Goal: Information Seeking & Learning: Learn about a topic

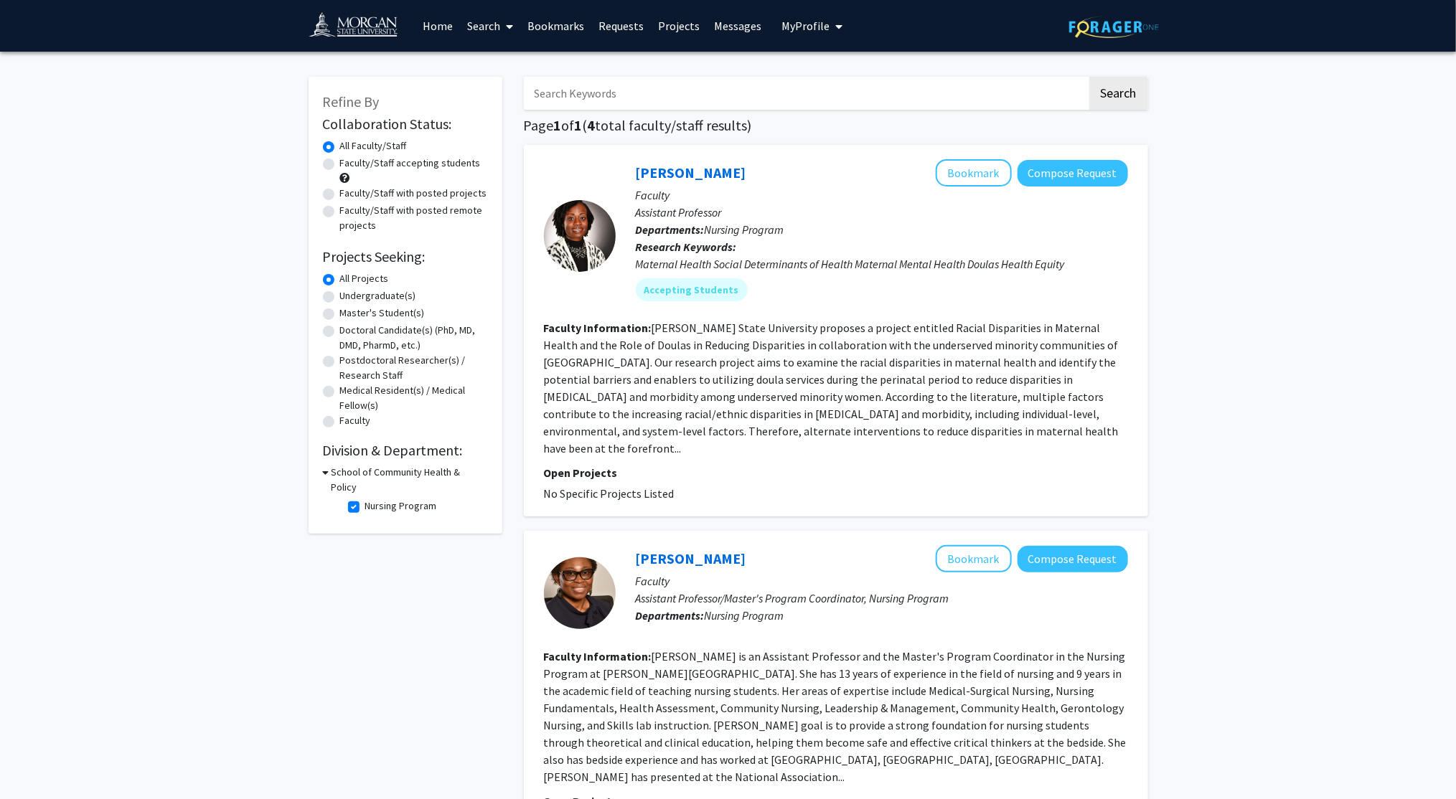
click at [365, 499] on label "Nursing Program" at bounding box center [401, 506] width 72 height 15
click at [365, 499] on input "Nursing Program" at bounding box center [369, 503] width 9 height 9
checkbox input "false"
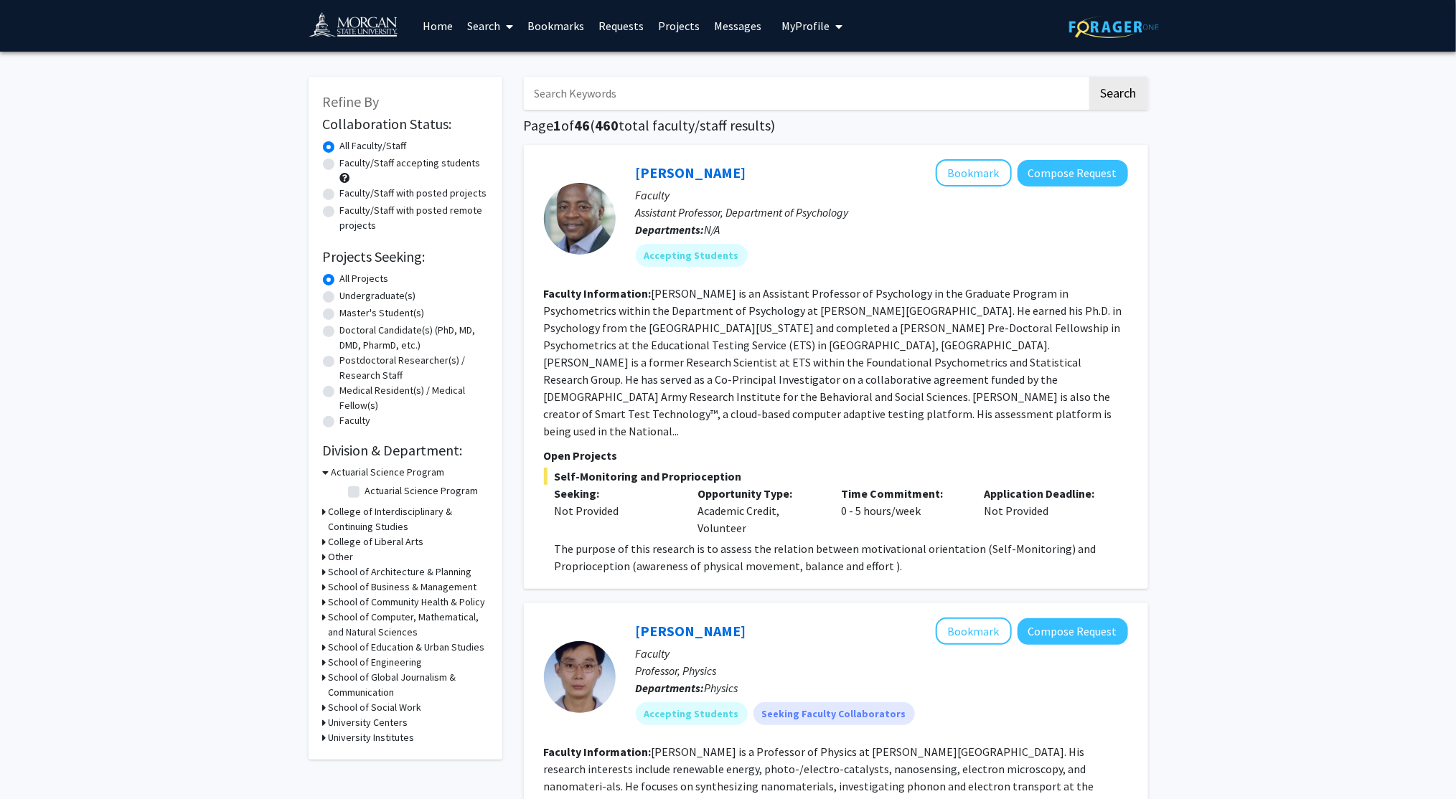
click at [407, 614] on h3 "School of Computer, Mathematical, and Natural Sciences" at bounding box center [408, 625] width 159 height 30
click at [365, 687] on label "Chemistry" at bounding box center [387, 685] width 44 height 15
click at [365, 687] on input "Chemistry" at bounding box center [369, 682] width 9 height 9
checkbox input "true"
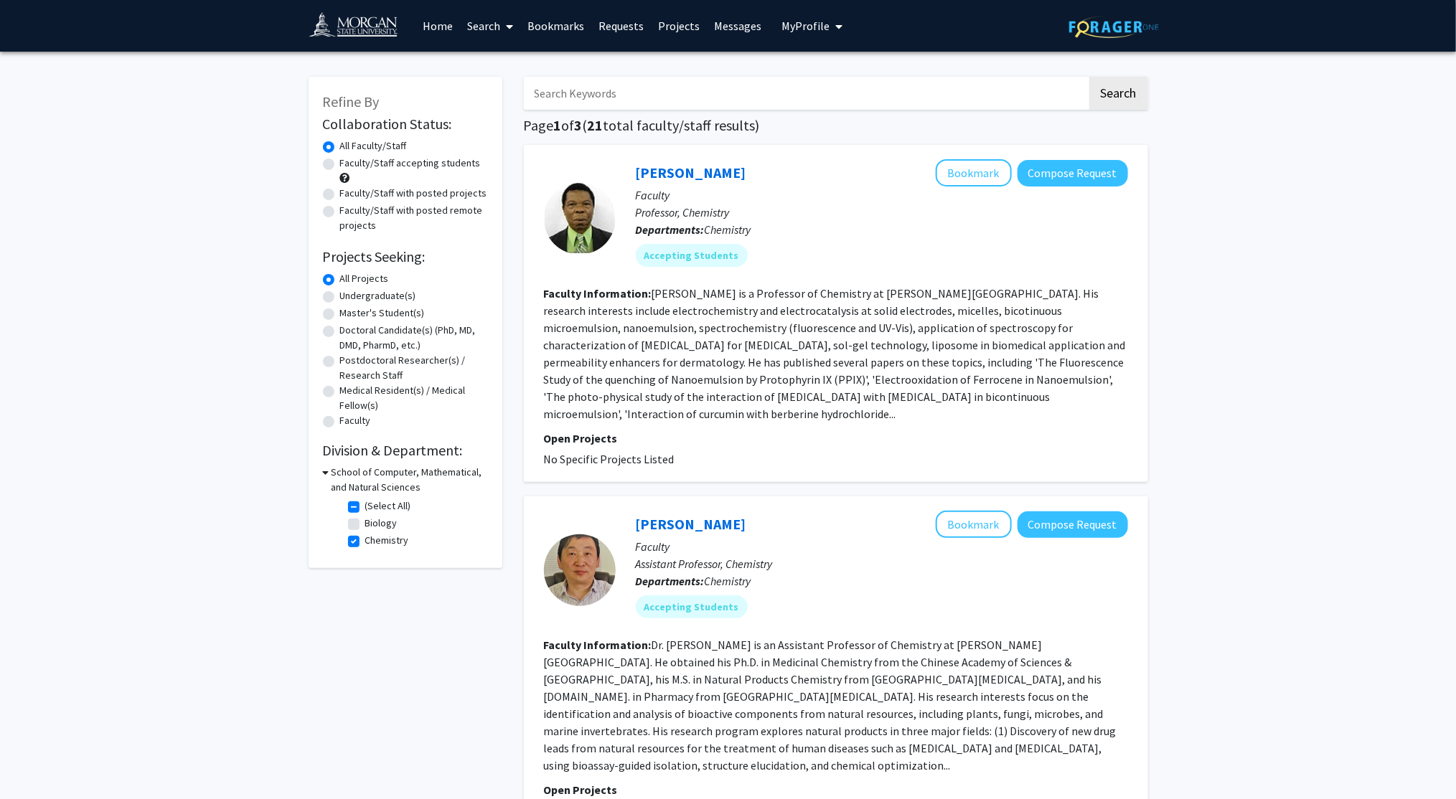
click at [632, 87] on input "Search Keywords" at bounding box center [805, 93] width 563 height 33
type input "UOTA"
click at [1089, 77] on button "Search" at bounding box center [1118, 93] width 59 height 33
checkbox input "false"
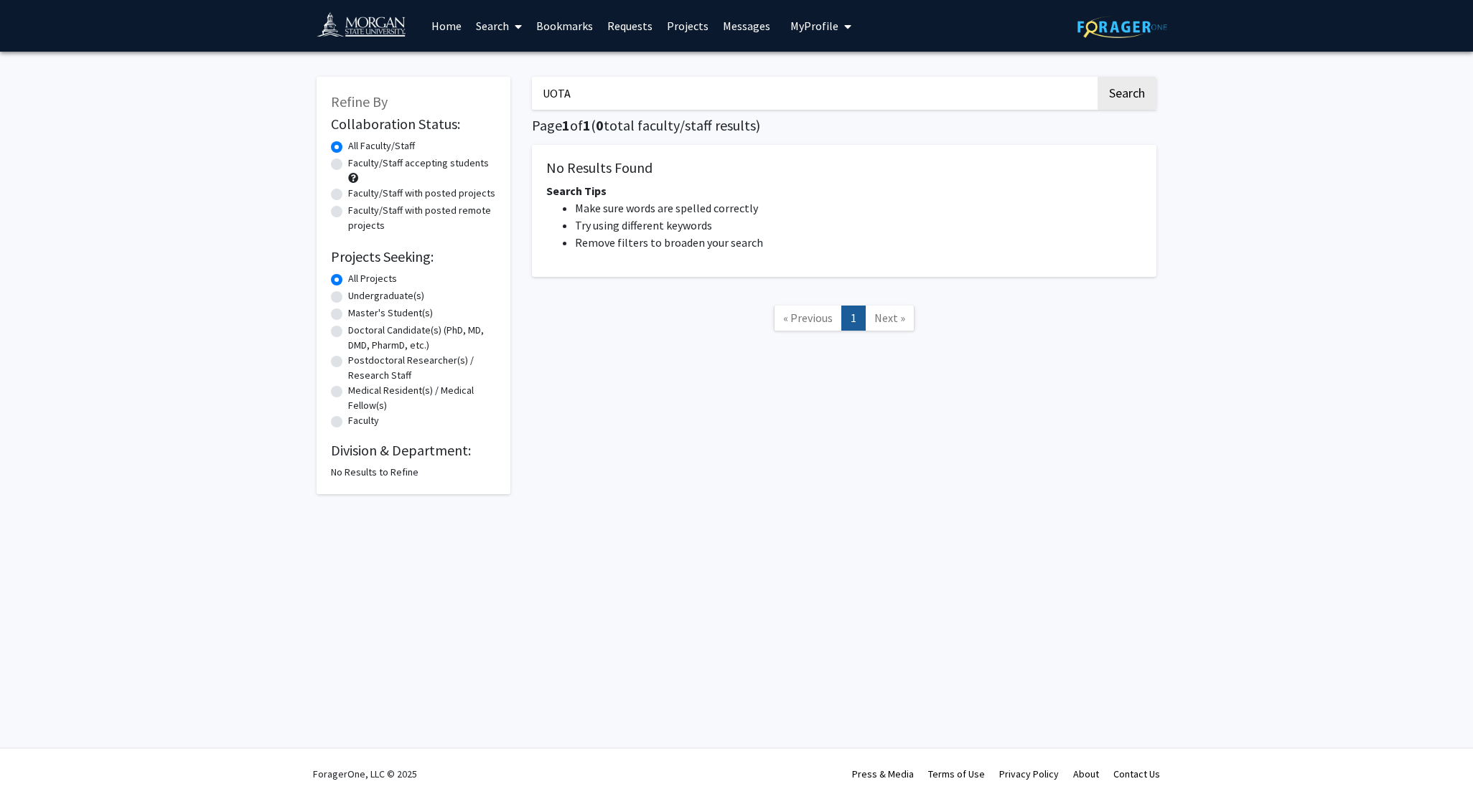
click at [342, 286] on div "All Projects" at bounding box center [413, 279] width 165 height 17
click at [352, 24] on img at bounding box center [367, 27] width 102 height 32
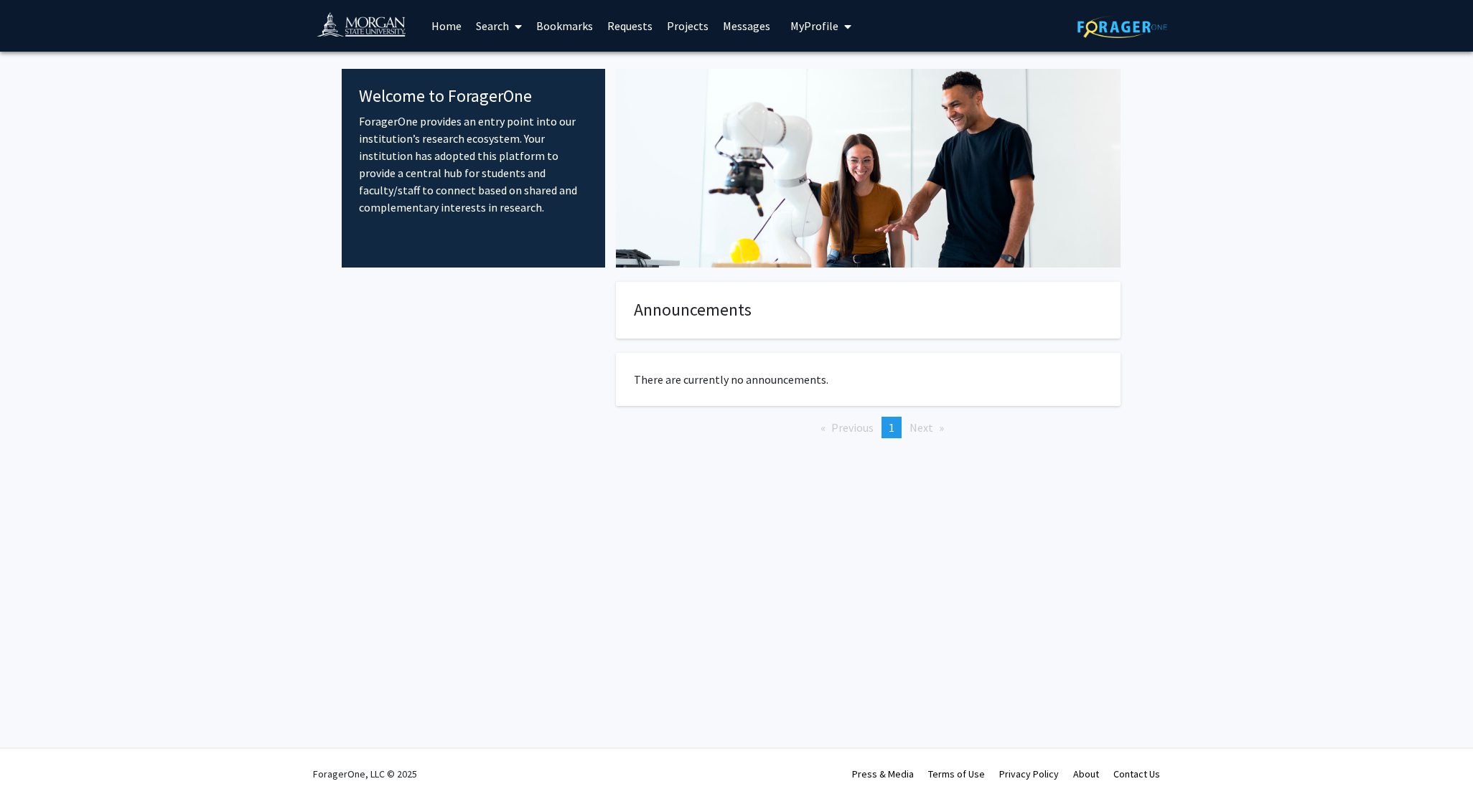
click at [492, 24] on link "Search" at bounding box center [499, 26] width 60 height 50
click at [520, 67] on span "Faculty/Staff" at bounding box center [521, 66] width 105 height 29
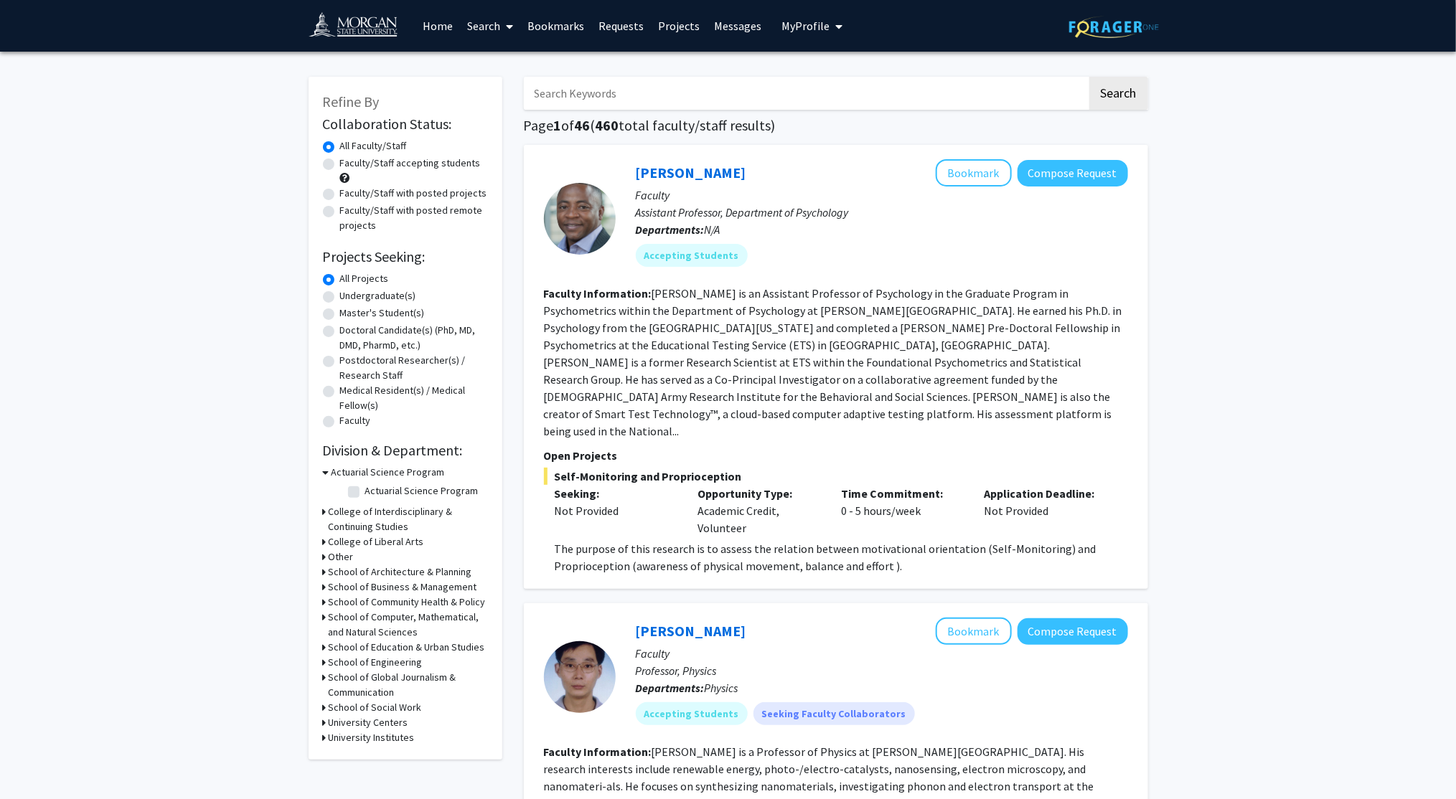
click at [616, 95] on input "Search Keywords" at bounding box center [805, 93] width 563 height 33
type input "UOTA"
click at [1107, 88] on button "Search" at bounding box center [1118, 93] width 59 height 33
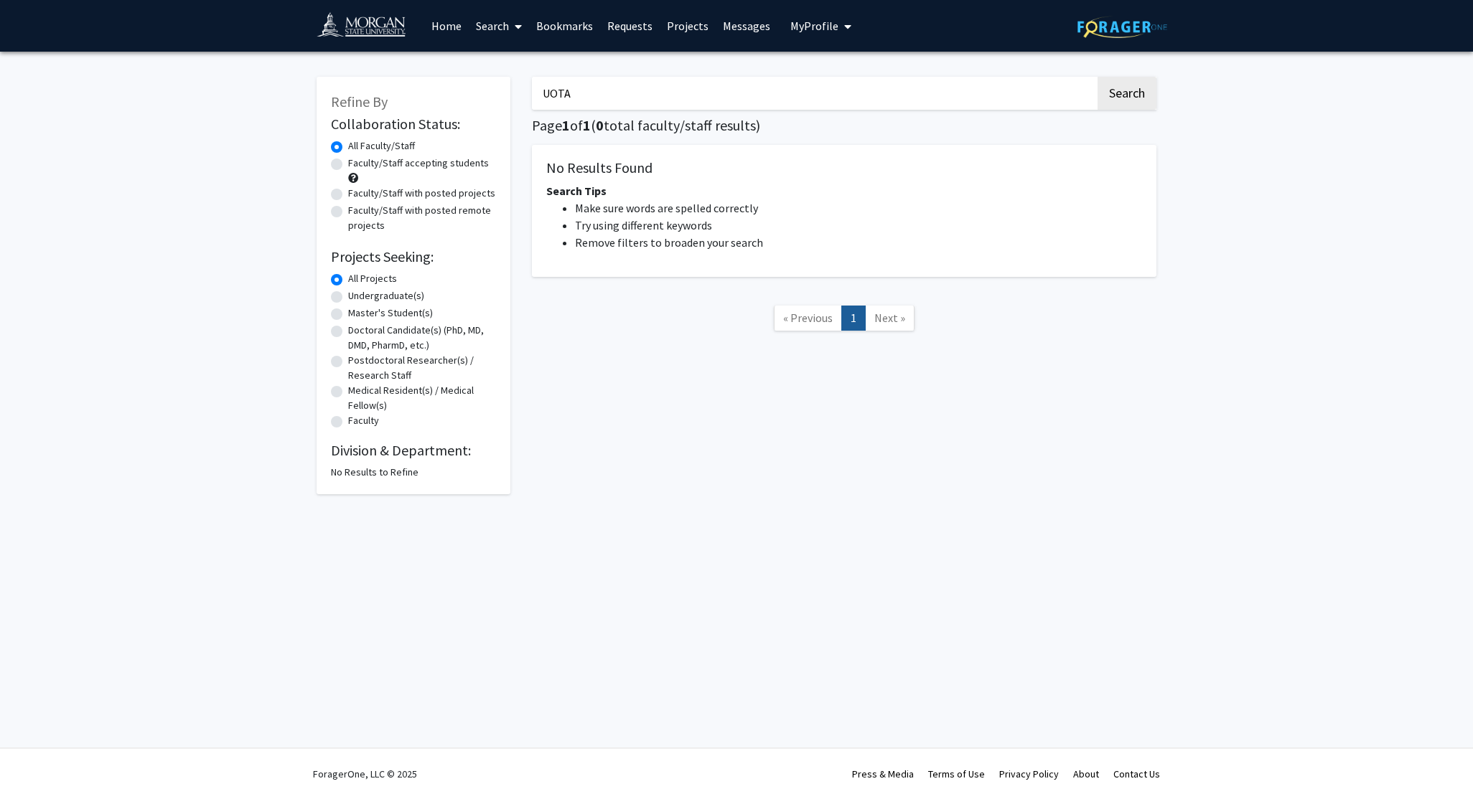
click at [484, 11] on link "Search" at bounding box center [499, 26] width 60 height 50
click at [512, 92] on span "Students" at bounding box center [513, 94] width 88 height 29
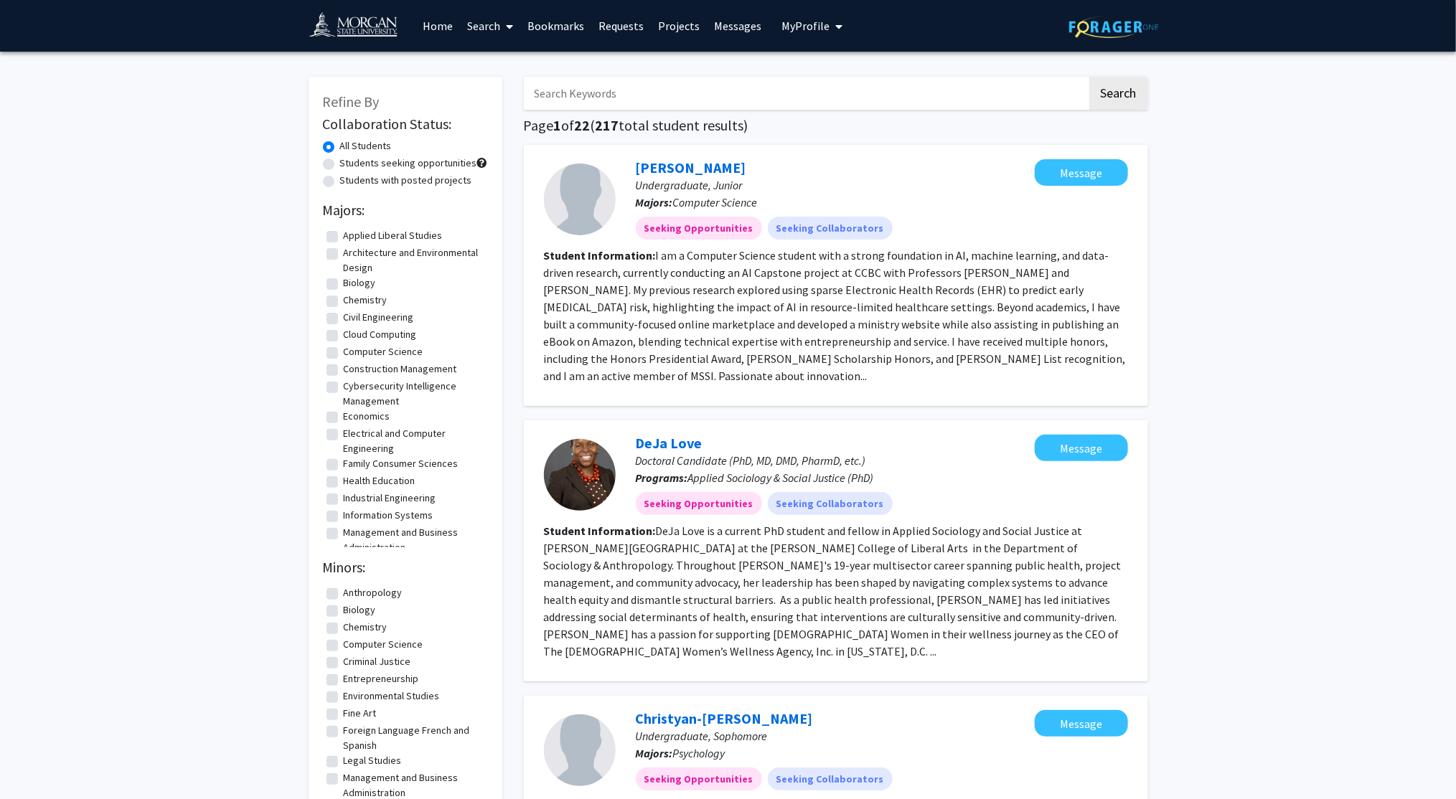
click at [745, 99] on input "Search Keywords" at bounding box center [805, 93] width 563 height 33
type input "Alamu"
click at [1089, 77] on button "Search" at bounding box center [1118, 93] width 59 height 33
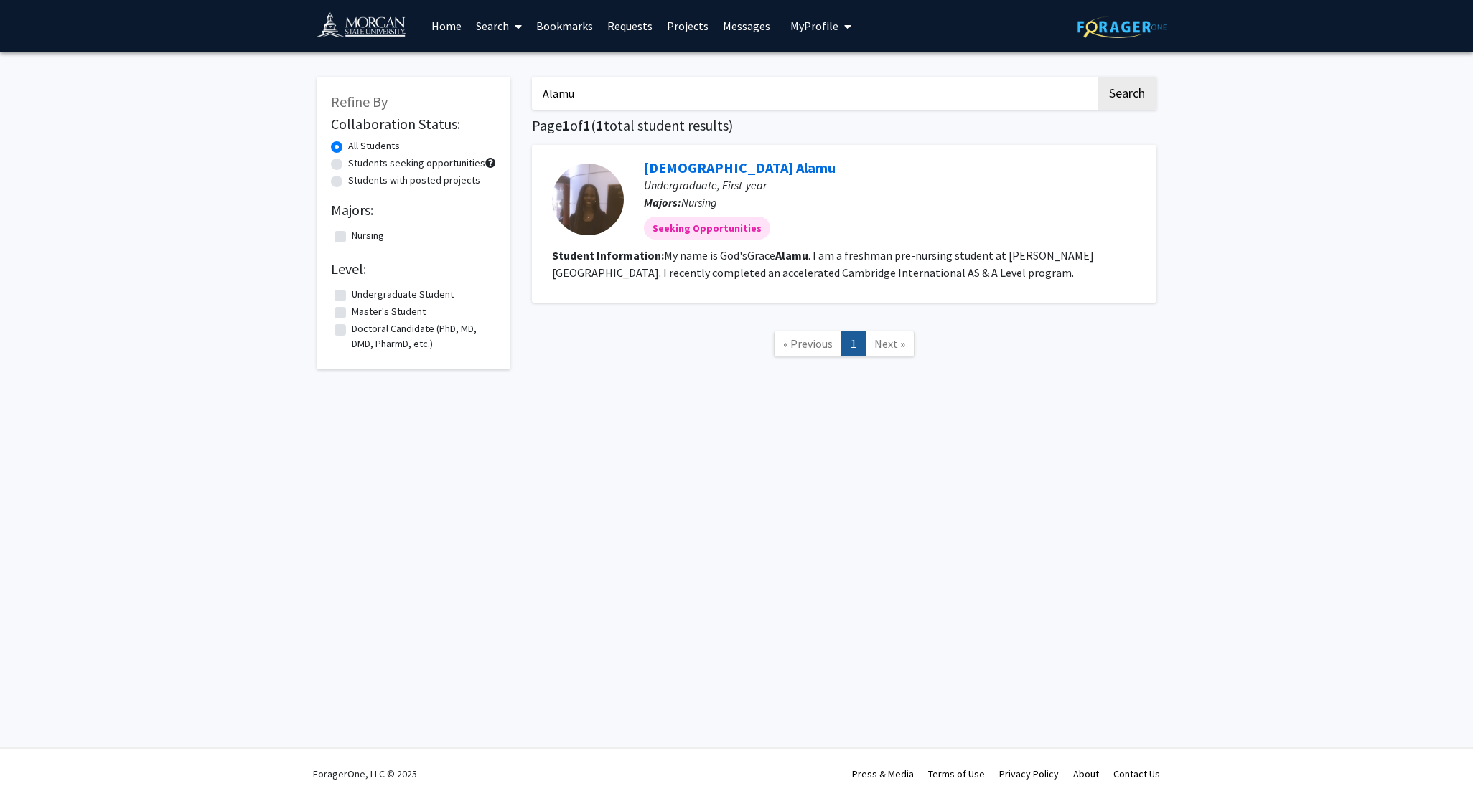
click at [687, 177] on p "Undergraduate, First-year" at bounding box center [890, 185] width 492 height 17
click at [712, 164] on link "[DEMOGRAPHIC_DATA] Alamu" at bounding box center [740, 168] width 192 height 18
click at [690, 77] on input "Alamu" at bounding box center [813, 93] width 563 height 33
type input "A"
click at [1097, 77] on button "Search" at bounding box center [1126, 93] width 59 height 33
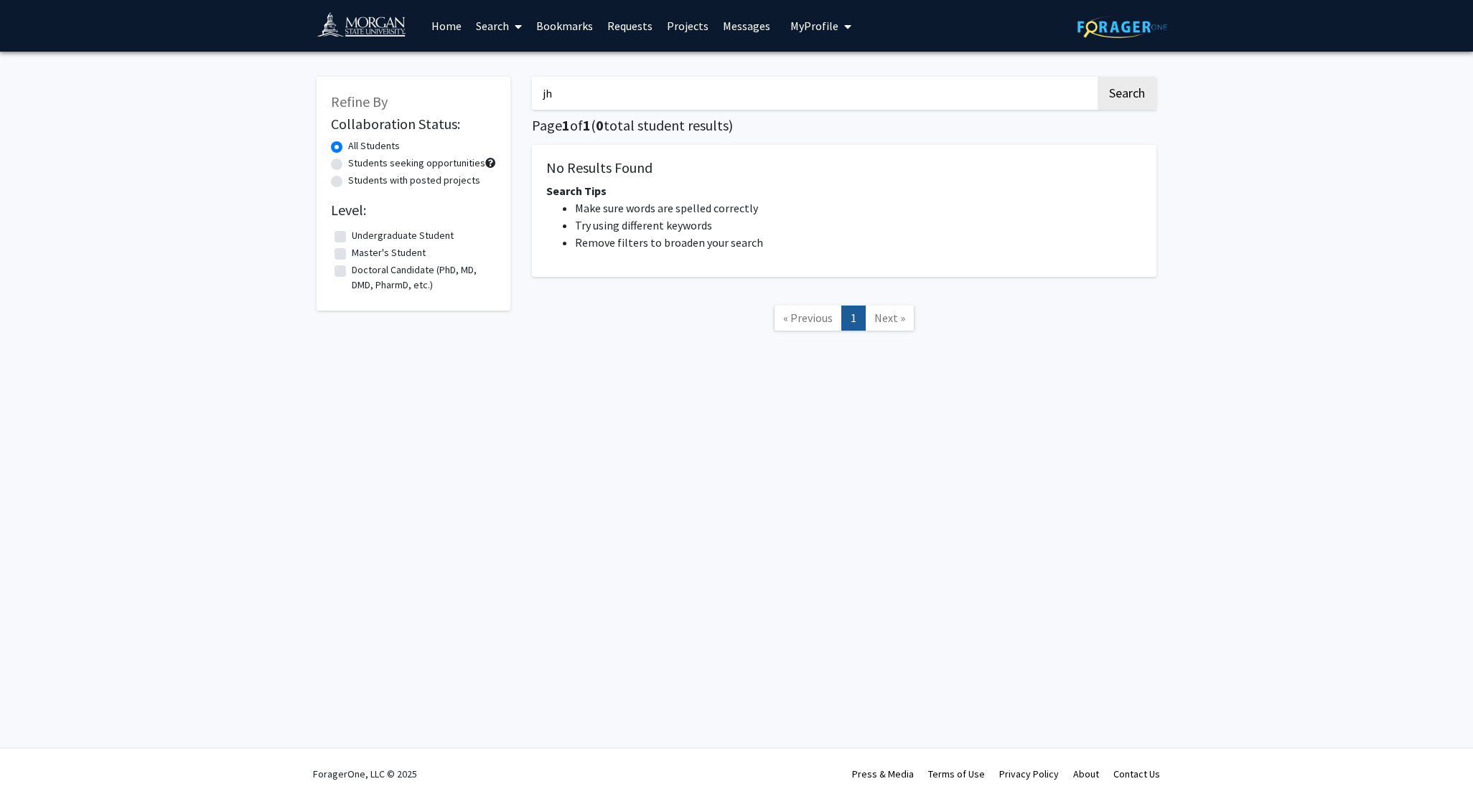
type input "j"
type input "t"
click at [1097, 77] on button "Search" at bounding box center [1126, 93] width 59 height 33
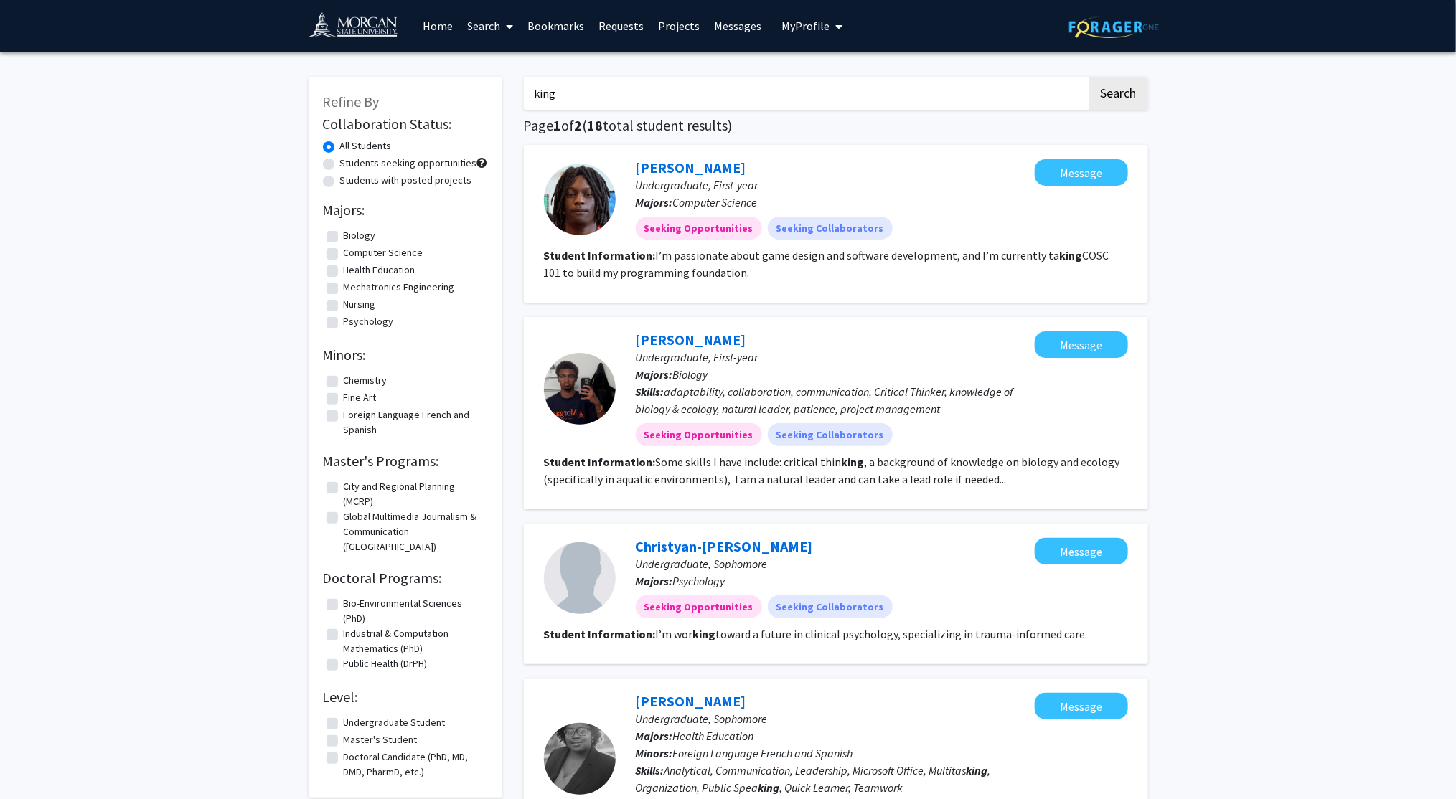
drag, startPoint x: 635, startPoint y: 103, endPoint x: 497, endPoint y: 118, distance: 139.4
type input "t"
drag, startPoint x: 562, startPoint y: 99, endPoint x: 388, endPoint y: 121, distance: 175.7
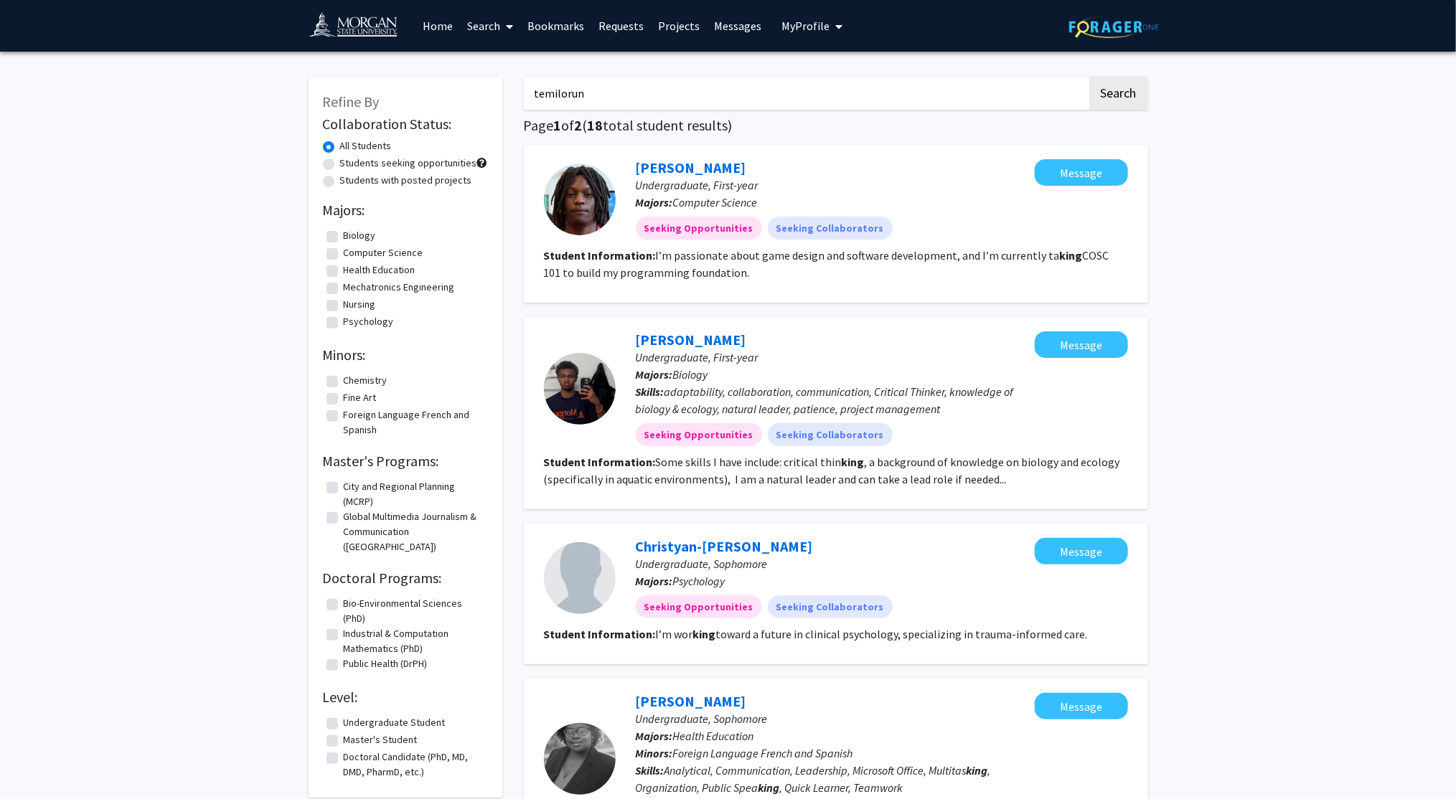
click at [1089, 77] on button "Search" at bounding box center [1118, 93] width 59 height 33
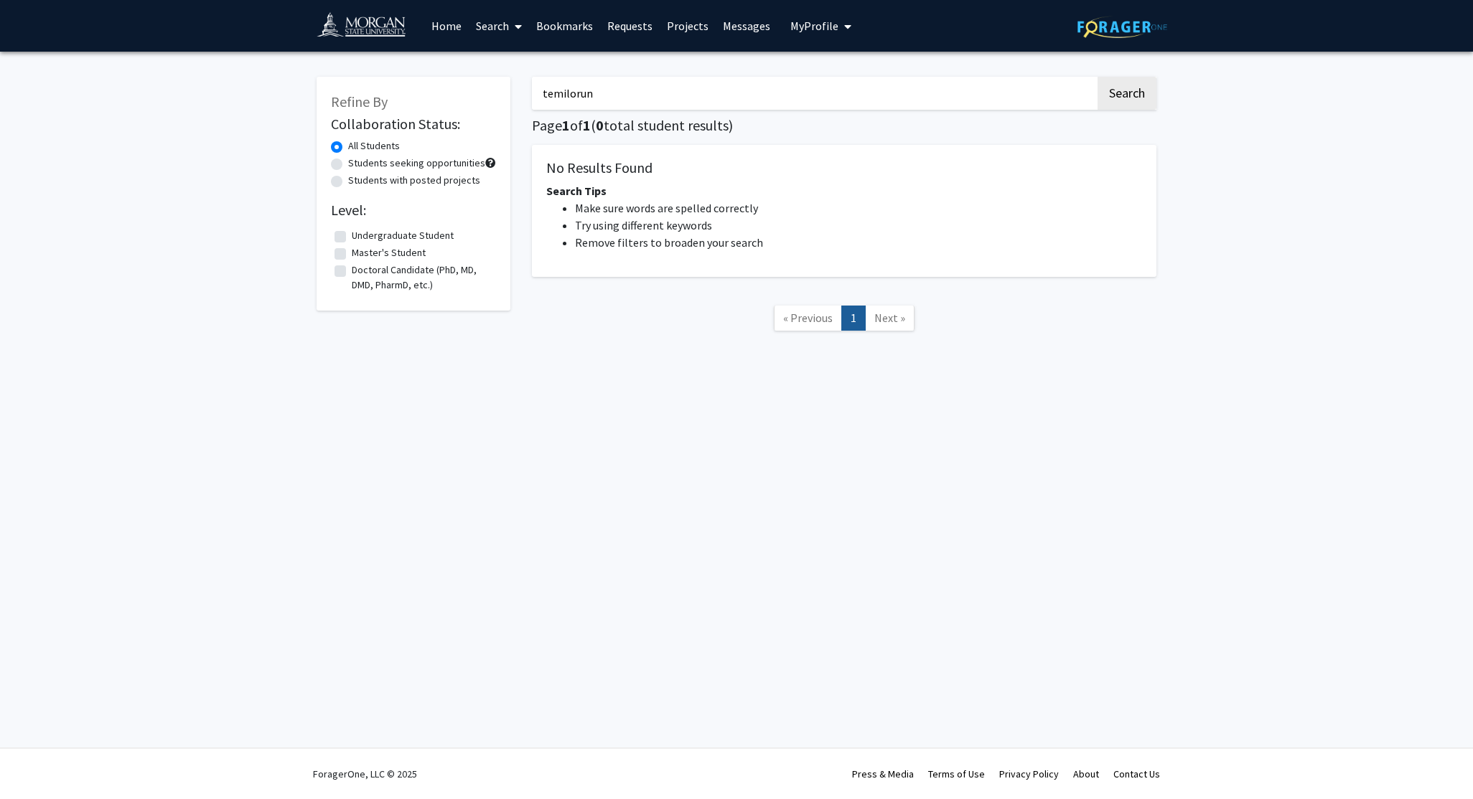
drag, startPoint x: 652, startPoint y: 99, endPoint x: 517, endPoint y: 136, distance: 139.8
click at [517, 136] on div "Refine By Collaboration Status: All Students Students seeking opportunities Stu…" at bounding box center [736, 211] width 861 height 298
type input "d"
click at [1097, 77] on button "Search" at bounding box center [1126, 93] width 59 height 33
click at [652, 95] on input "audu" at bounding box center [813, 93] width 563 height 33
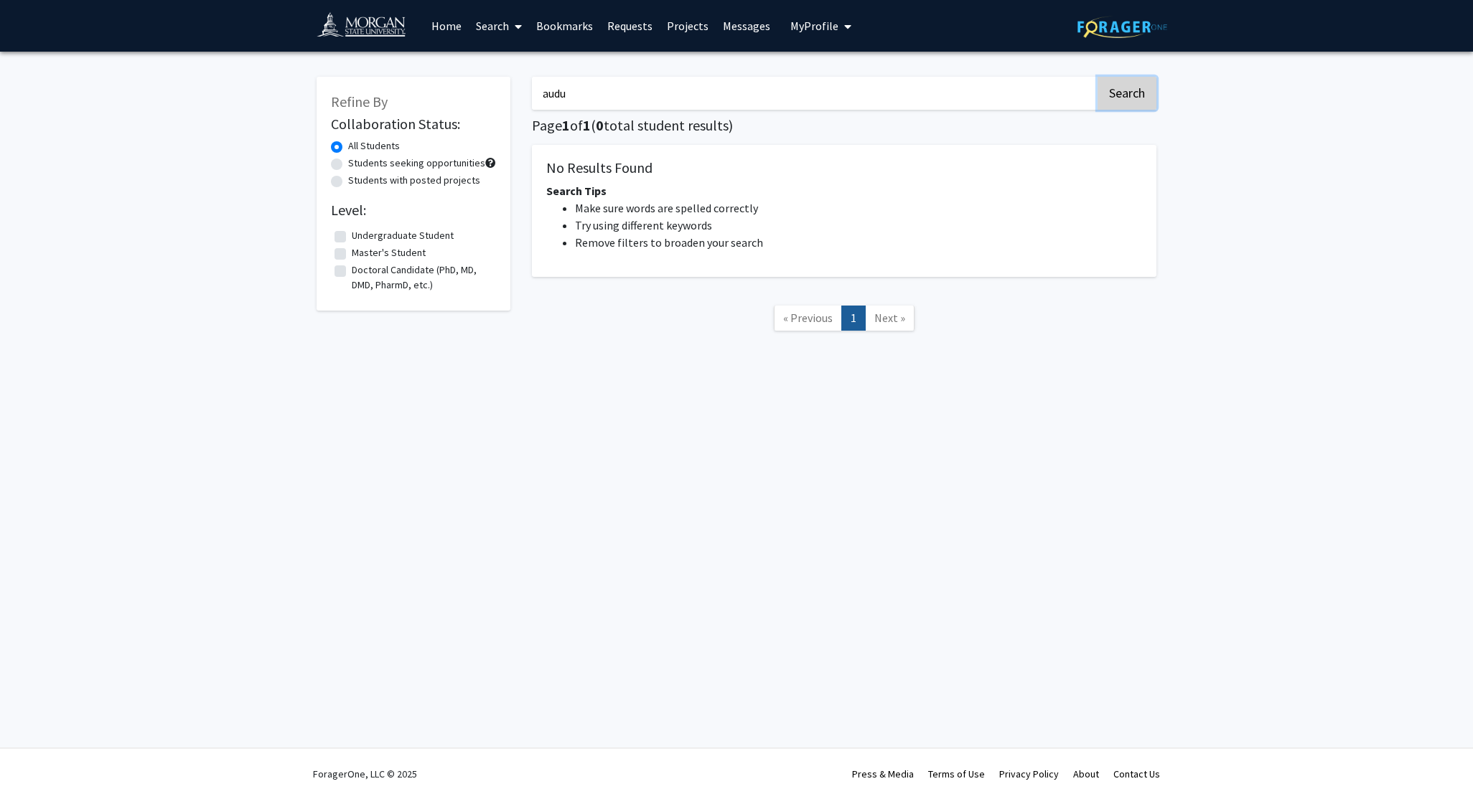
click at [1126, 94] on button "Search" at bounding box center [1126, 93] width 59 height 33
drag, startPoint x: 762, startPoint y: 100, endPoint x: 413, endPoint y: 97, distance: 349.5
click at [413, 97] on div "Refine By Collaboration Status: All Students Students seeking opportunities Stu…" at bounding box center [736, 211] width 861 height 298
click at [1097, 77] on button "Search" at bounding box center [1126, 93] width 59 height 33
click at [1124, 84] on button "Search" at bounding box center [1126, 93] width 59 height 33
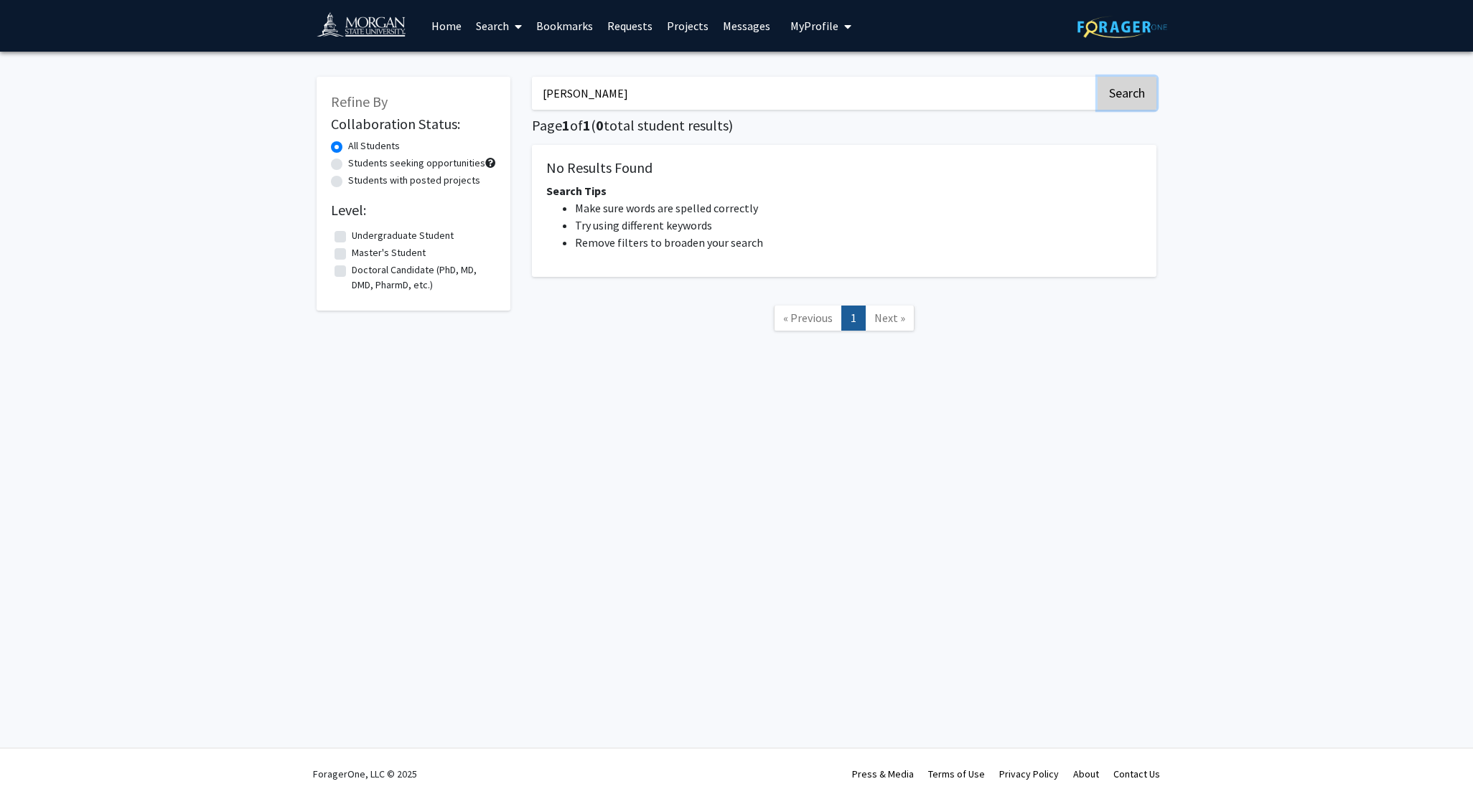
click at [1124, 84] on button "Search" at bounding box center [1126, 93] width 59 height 33
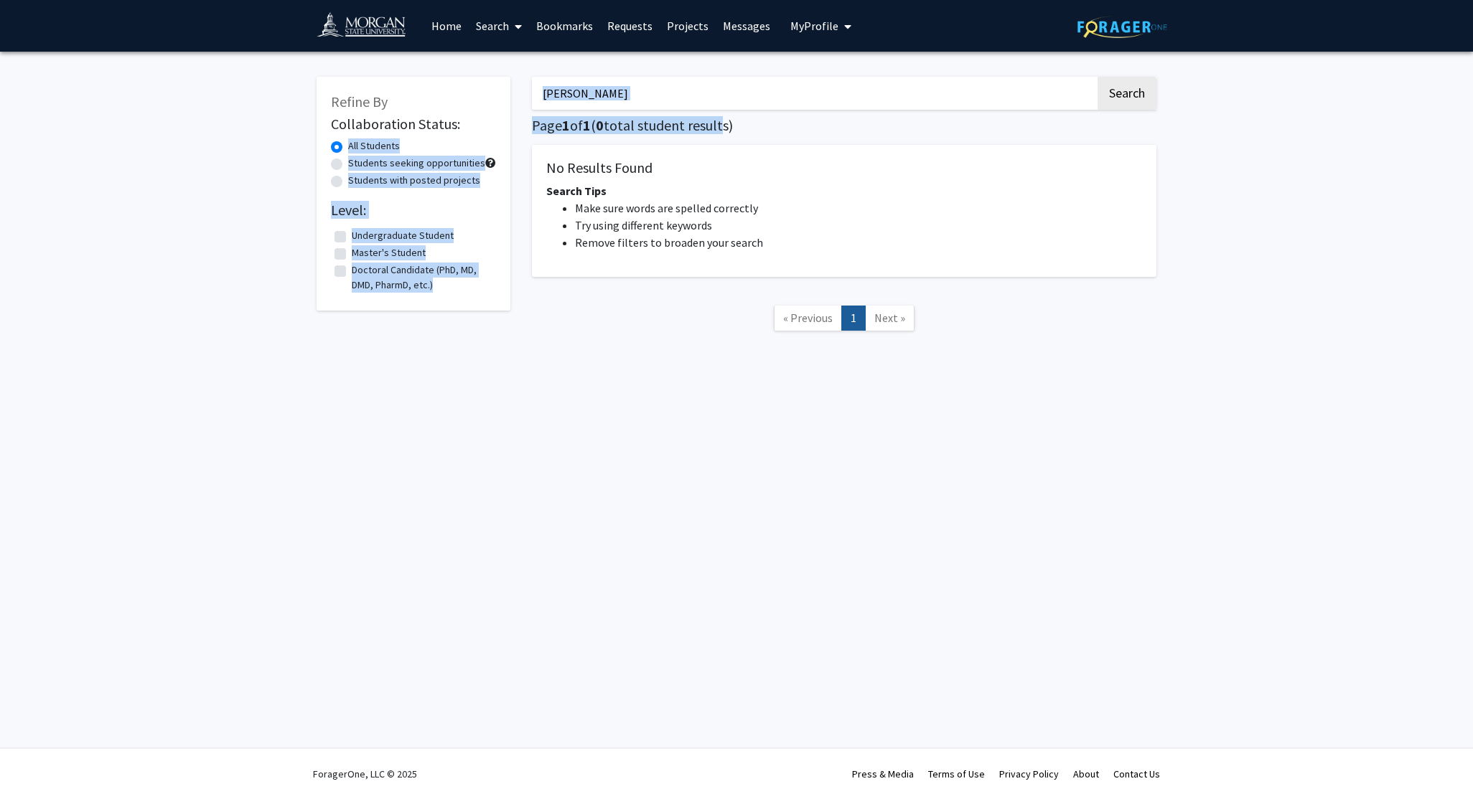
drag, startPoint x: 725, startPoint y: 123, endPoint x: 466, endPoint y: 126, distance: 258.3
click at [466, 126] on div "Refine By Collaboration Status: All Students Students seeking opportunities Stu…" at bounding box center [736, 211] width 861 height 298
click at [678, 93] on input "[PERSON_NAME]" at bounding box center [813, 93] width 563 height 33
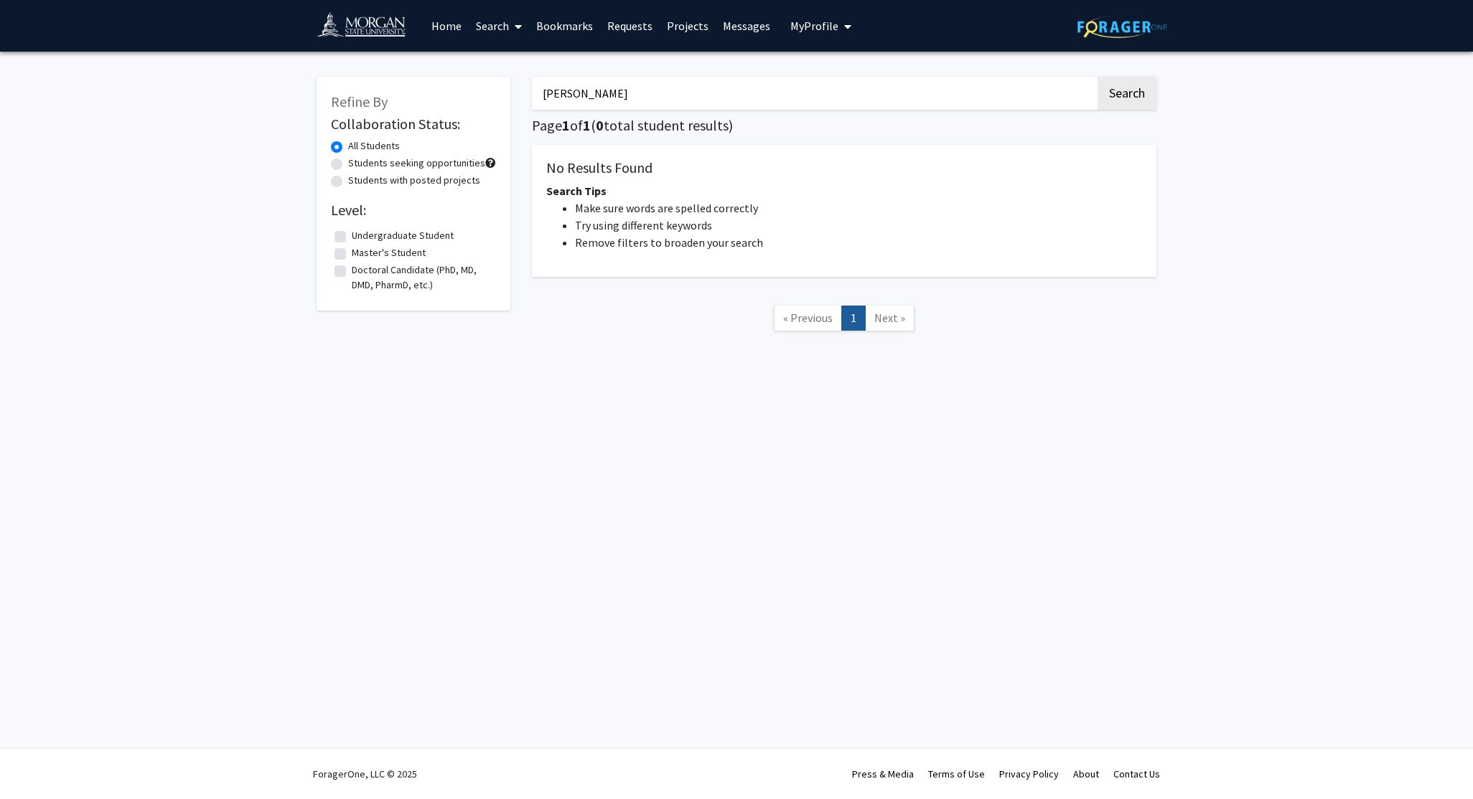
drag, startPoint x: 678, startPoint y: 93, endPoint x: 318, endPoint y: 55, distance: 362.2
click at [318, 55] on div "Refine By Collaboration Status: All Students Students seeking opportunities Stu…" at bounding box center [736, 222] width 1473 height 341
type input "grace"
click at [1097, 77] on button "Search" at bounding box center [1126, 93] width 59 height 33
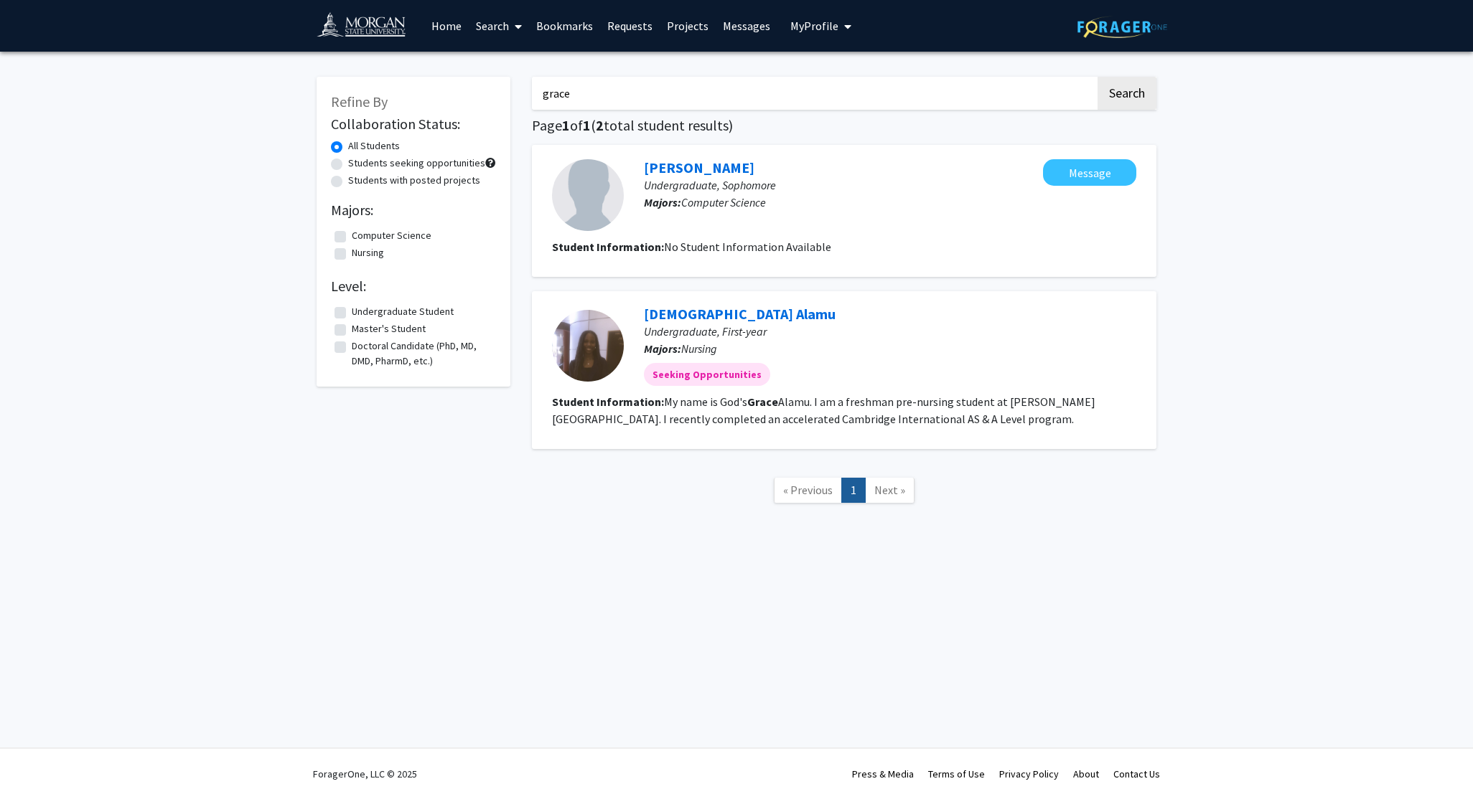
click at [594, 359] on div at bounding box center [588, 346] width 72 height 72
click at [687, 318] on link "[DEMOGRAPHIC_DATA] Alamu" at bounding box center [740, 314] width 192 height 18
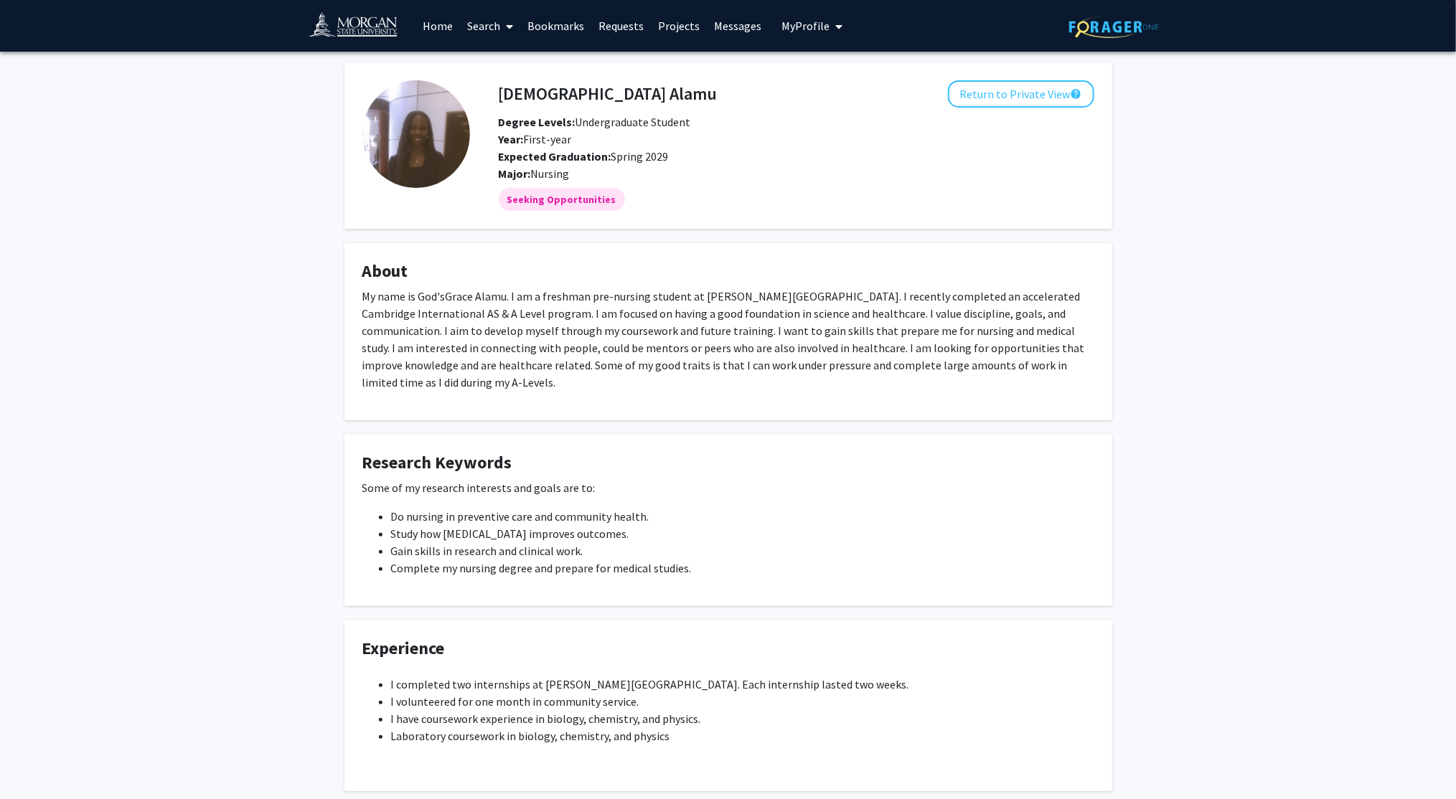
click at [405, 169] on img at bounding box center [416, 134] width 108 height 108
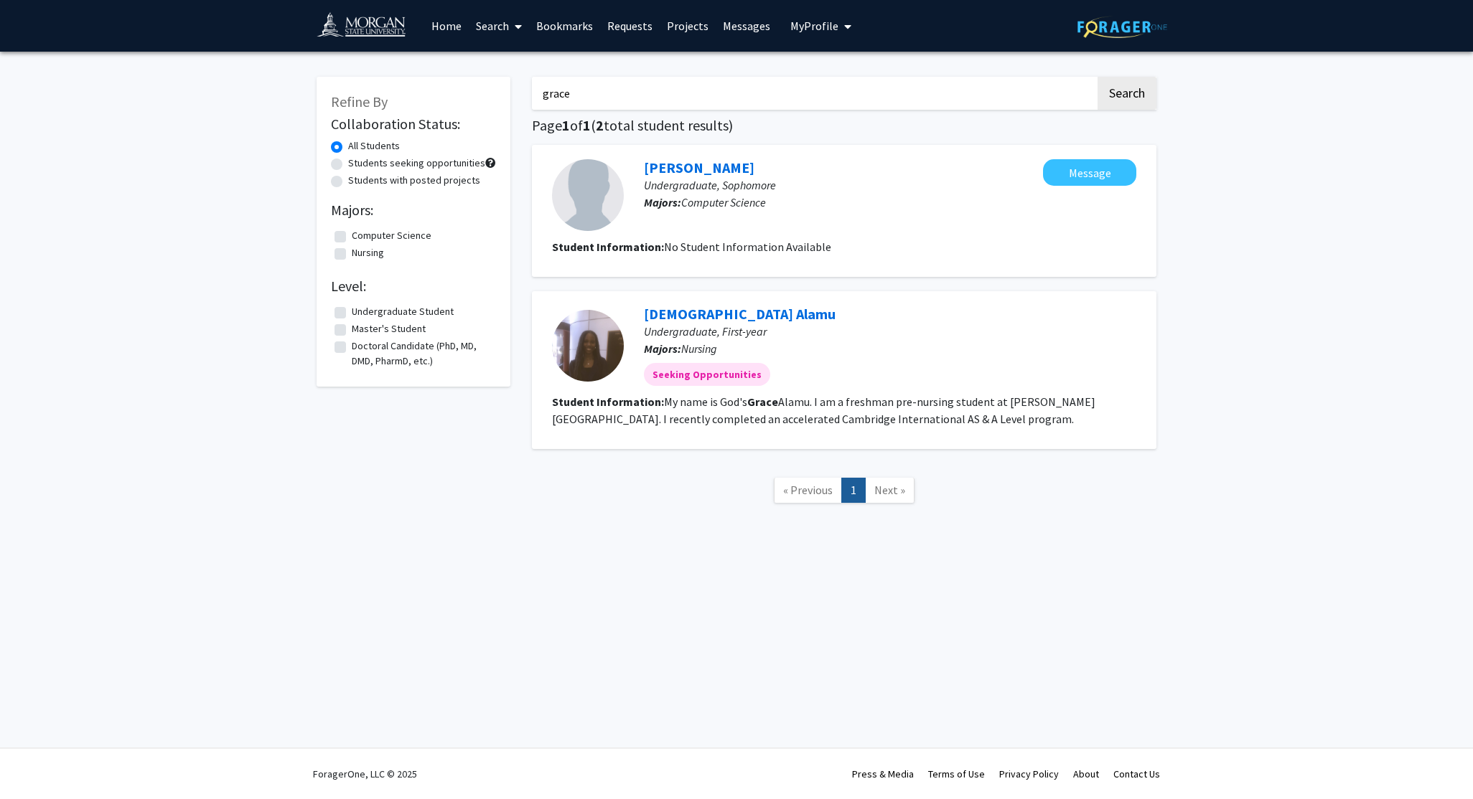
drag, startPoint x: 601, startPoint y: 86, endPoint x: 464, endPoint y: 119, distance: 140.3
click at [464, 119] on div "Refine By Collaboration Status: All Students Students seeking opportunities Stu…" at bounding box center [736, 297] width 861 height 470
click at [1097, 77] on button "Search" at bounding box center [1126, 93] width 59 height 33
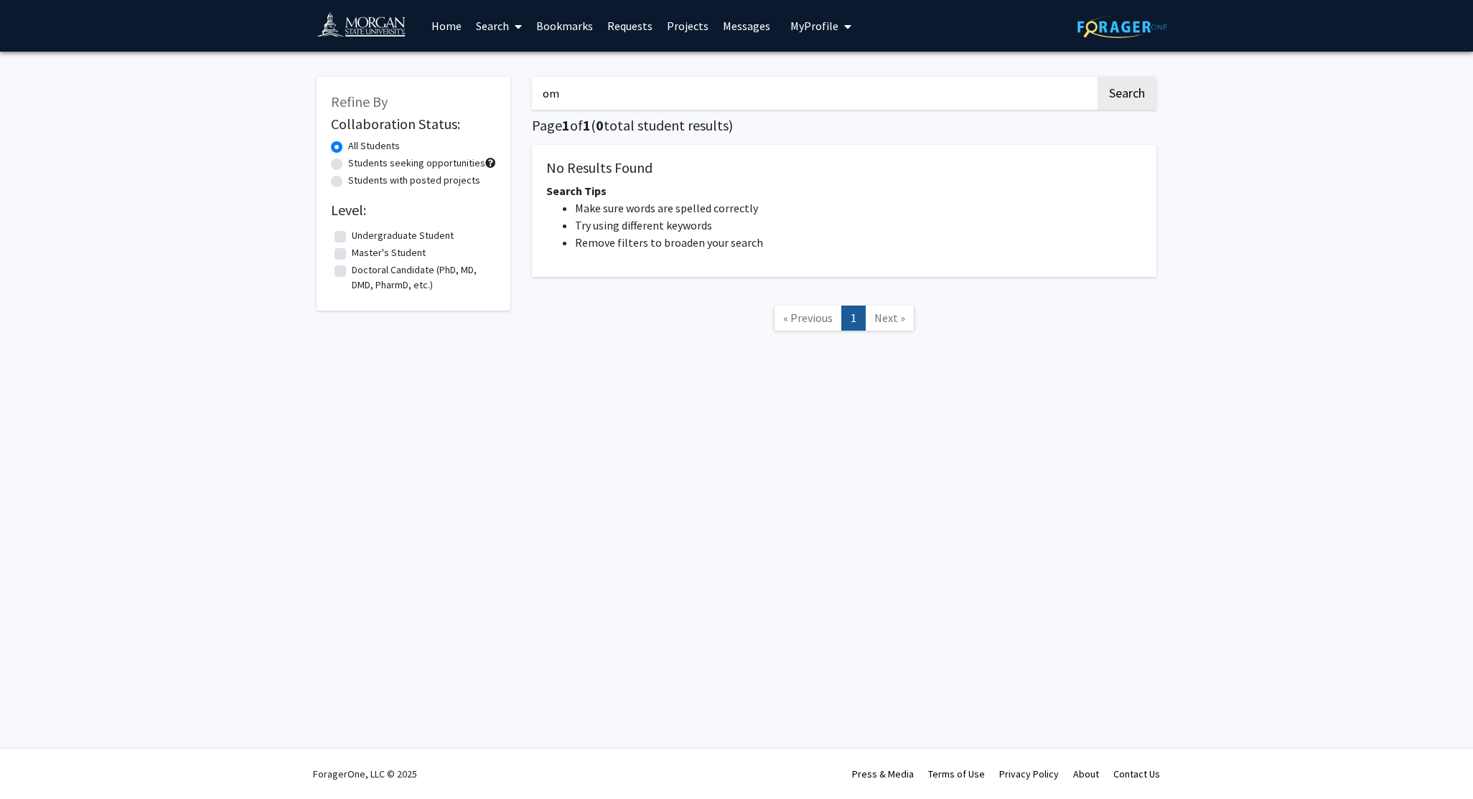
type input "o"
click at [1097, 77] on button "Search" at bounding box center [1126, 93] width 59 height 33
click at [1120, 90] on button "Search" at bounding box center [1126, 93] width 59 height 33
click at [848, 91] on input "amao" at bounding box center [813, 93] width 563 height 33
type input "a"
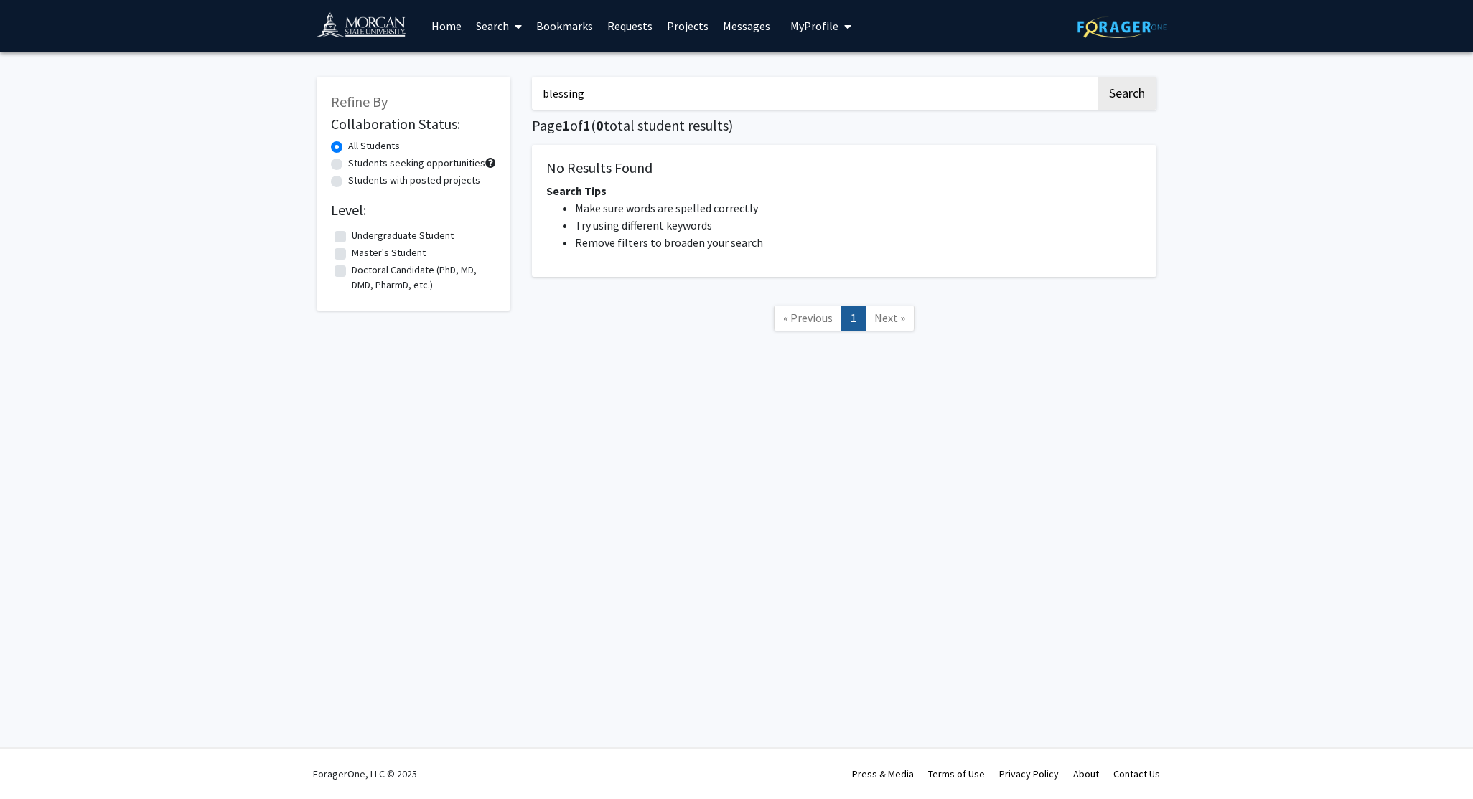
click at [1097, 77] on button "Search" at bounding box center [1126, 93] width 59 height 33
click at [1127, 103] on button "Search" at bounding box center [1126, 93] width 59 height 33
click at [923, 90] on input "blessing" at bounding box center [813, 93] width 563 height 33
type input "b"
type input "afolabi"
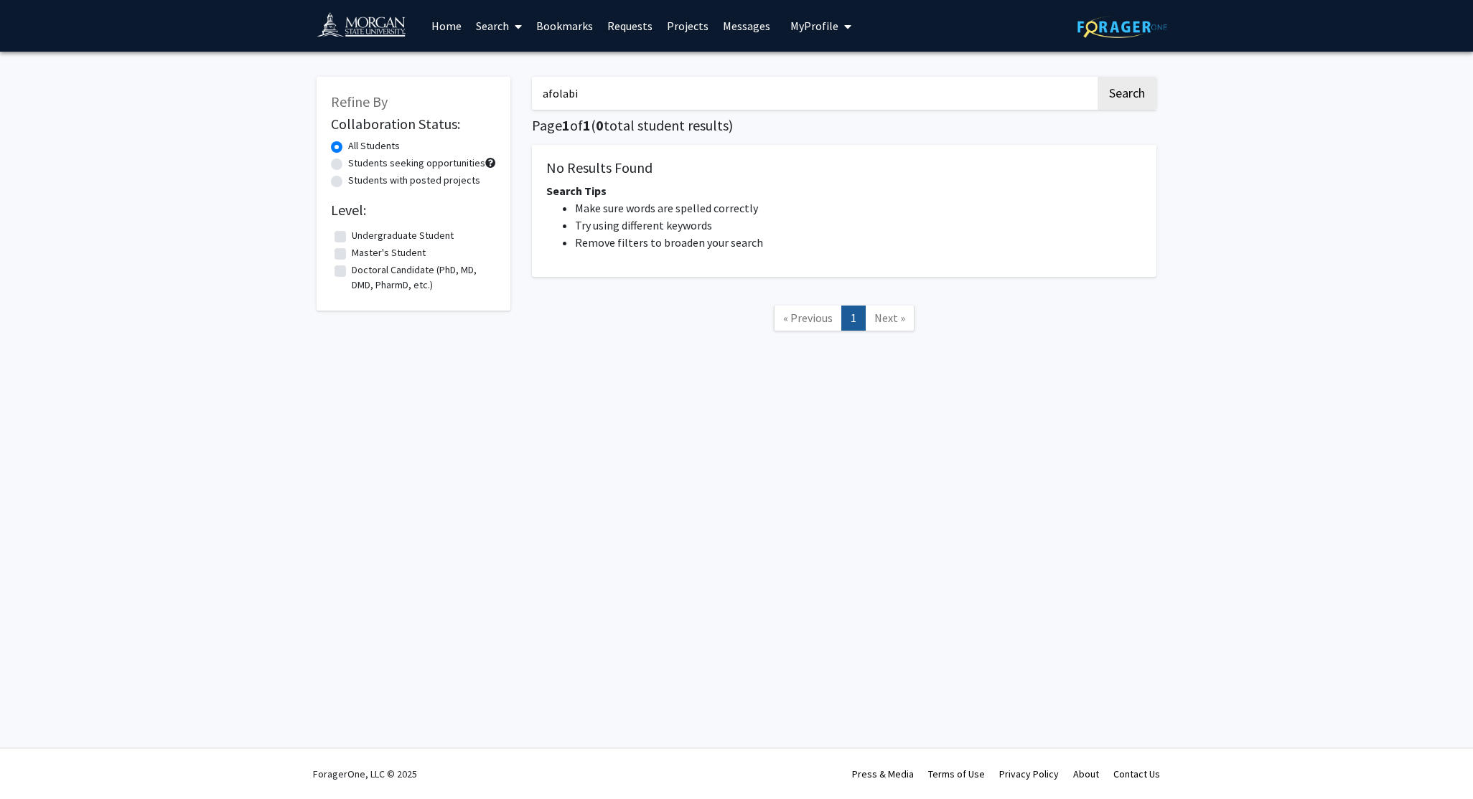
click at [1097, 77] on button "Search" at bounding box center [1126, 93] width 59 height 33
